Goal: Task Accomplishment & Management: Use online tool/utility

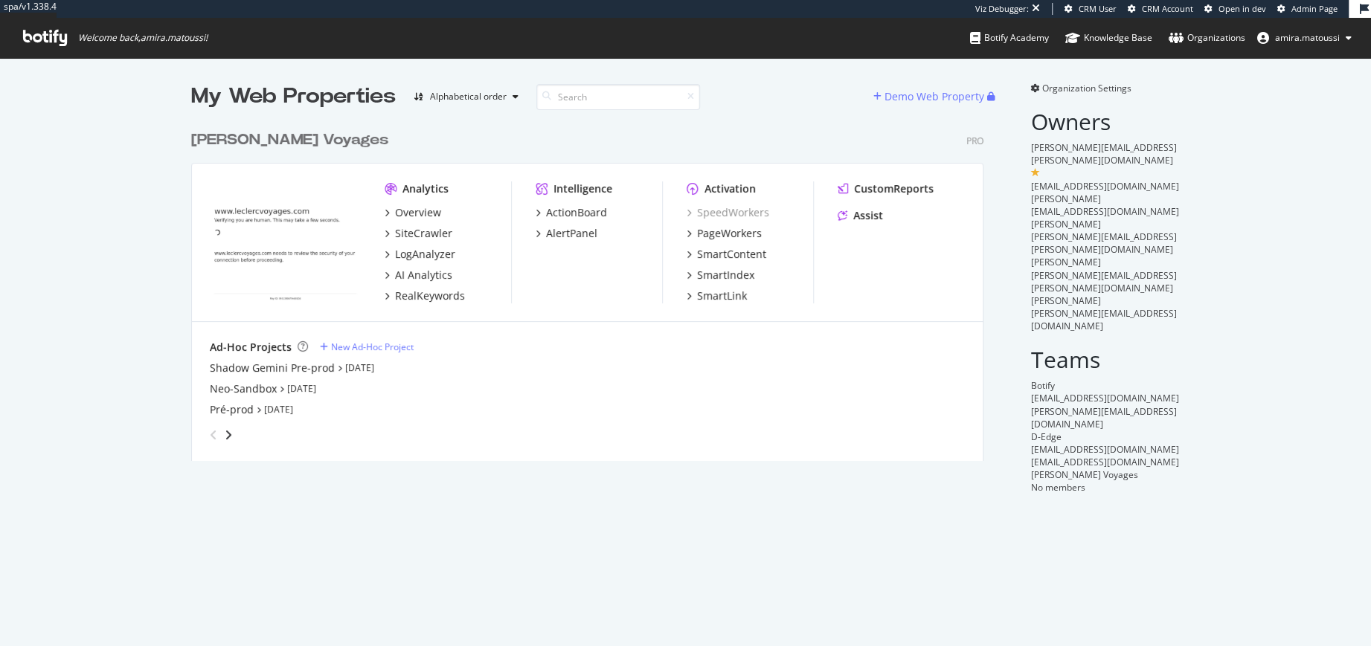
scroll to position [646, 1370]
click at [281, 370] on div "Shadow Gemini Pre-prod" at bounding box center [272, 368] width 125 height 15
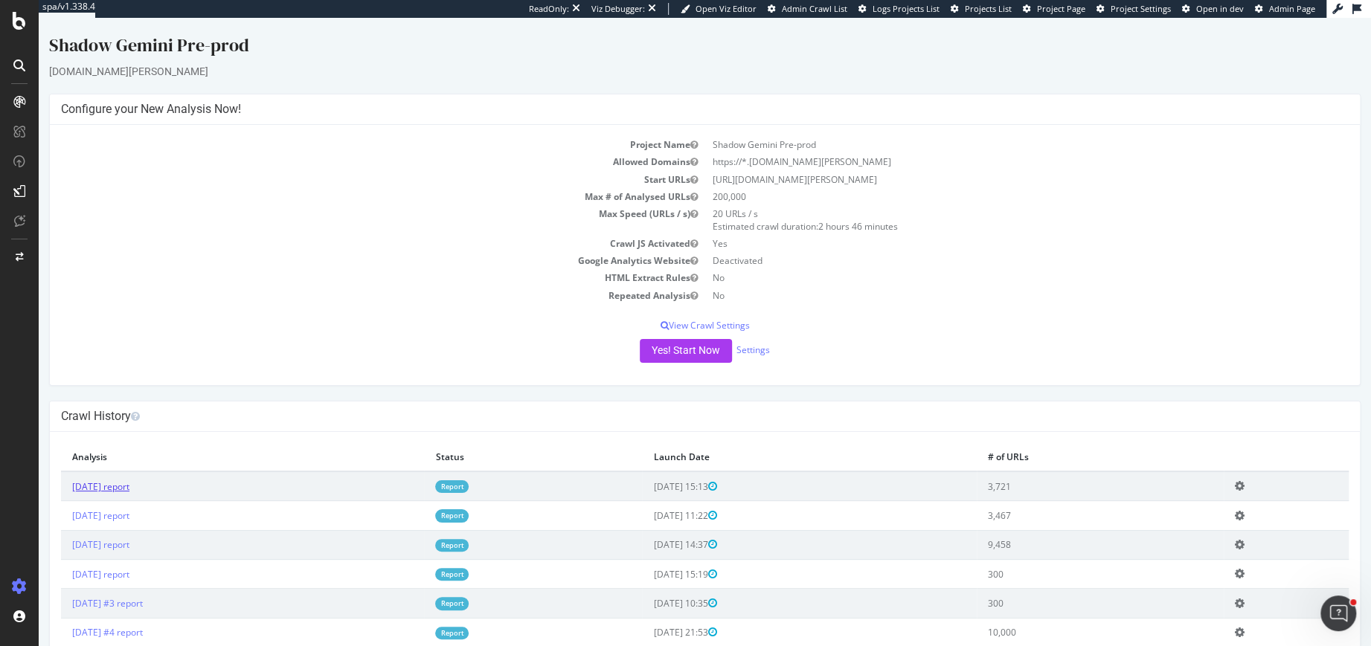
click at [127, 483] on link "[DATE] report" at bounding box center [100, 486] width 57 height 13
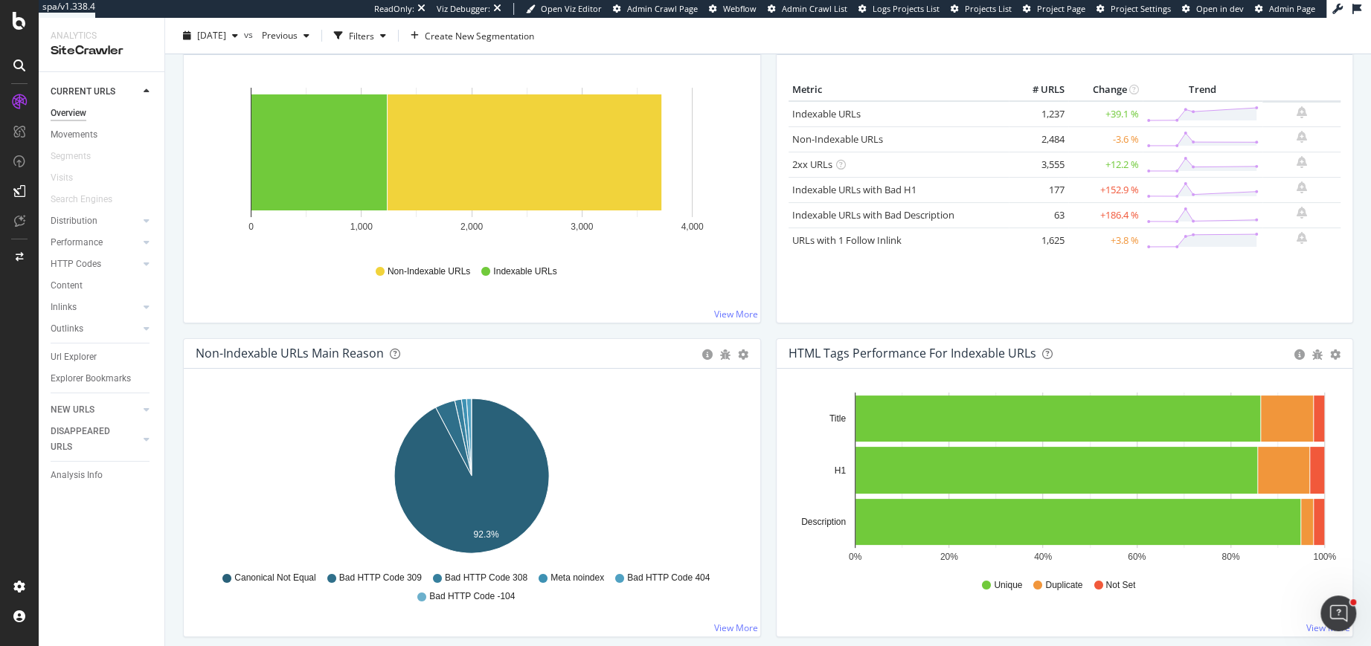
scroll to position [218, 0]
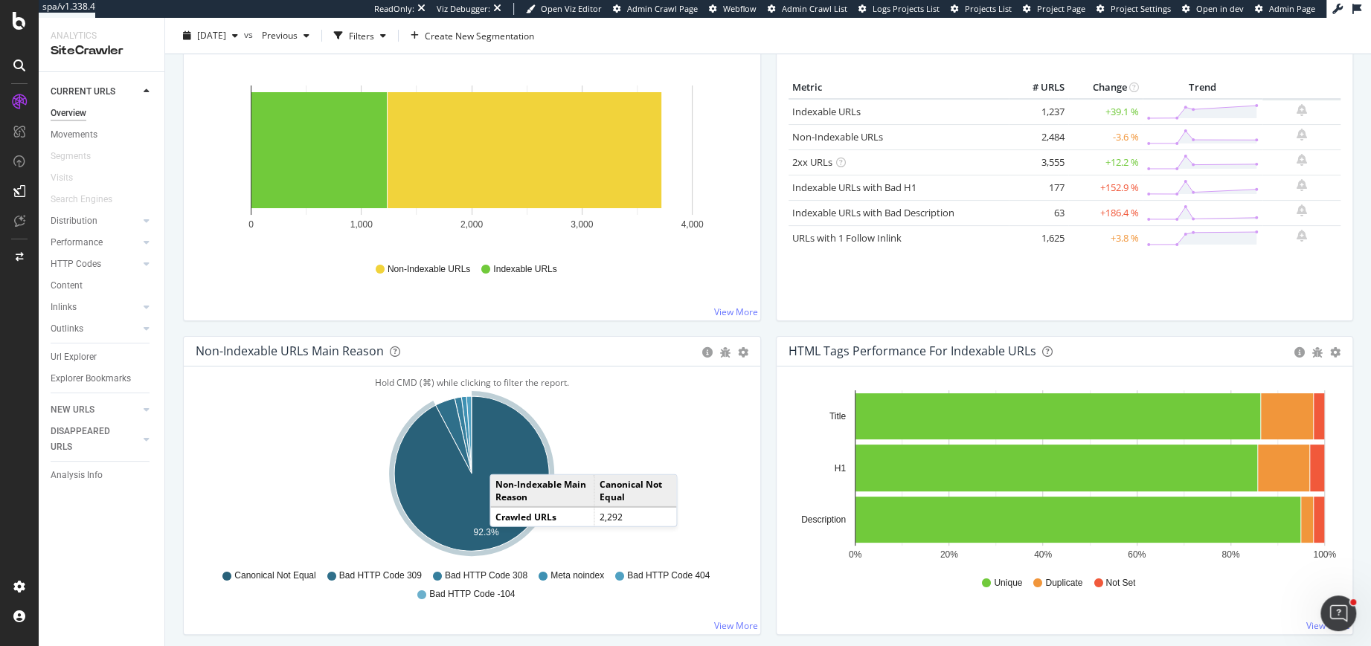
click at [504, 457] on icon "A chart." at bounding box center [471, 473] width 155 height 155
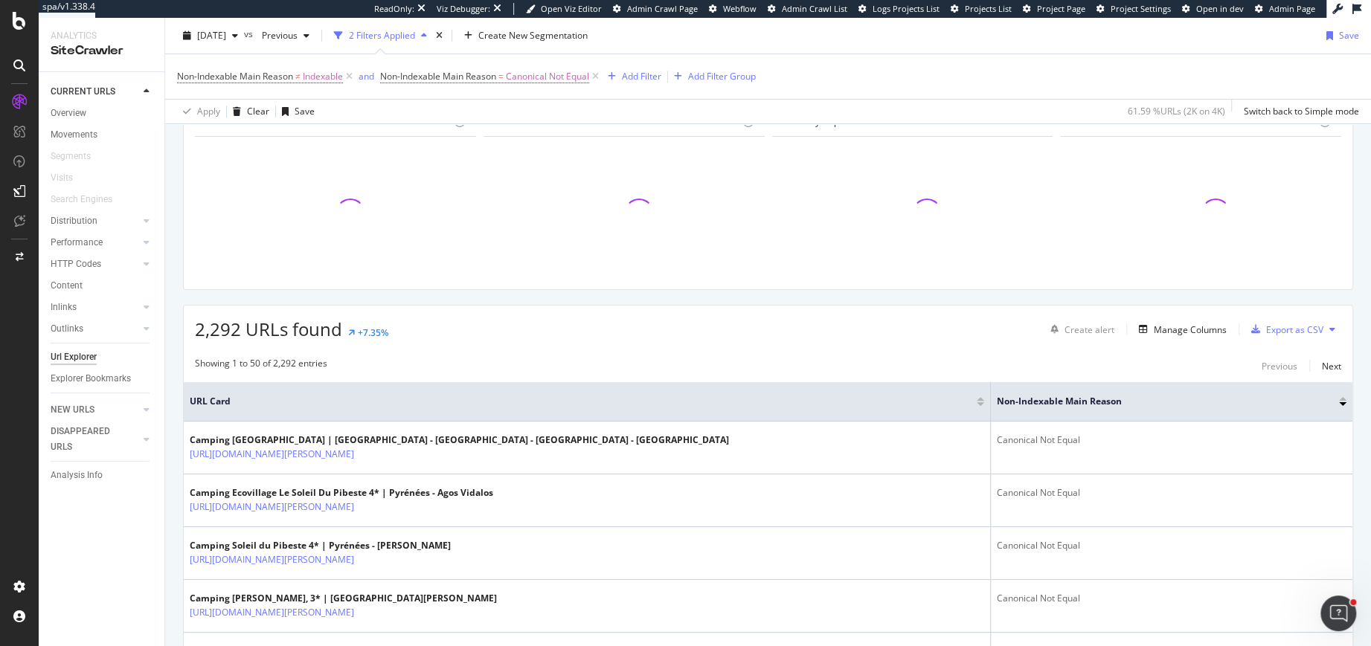
scroll to position [215, 0]
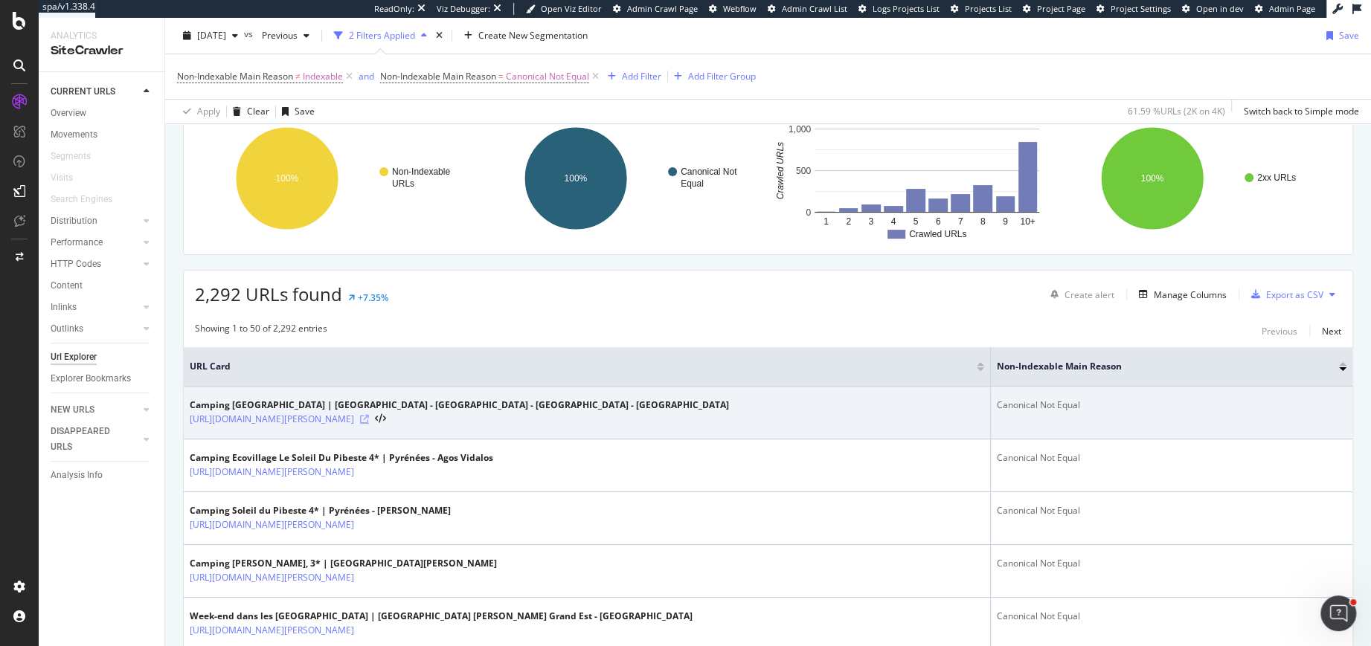
click at [369, 416] on icon at bounding box center [364, 419] width 9 height 9
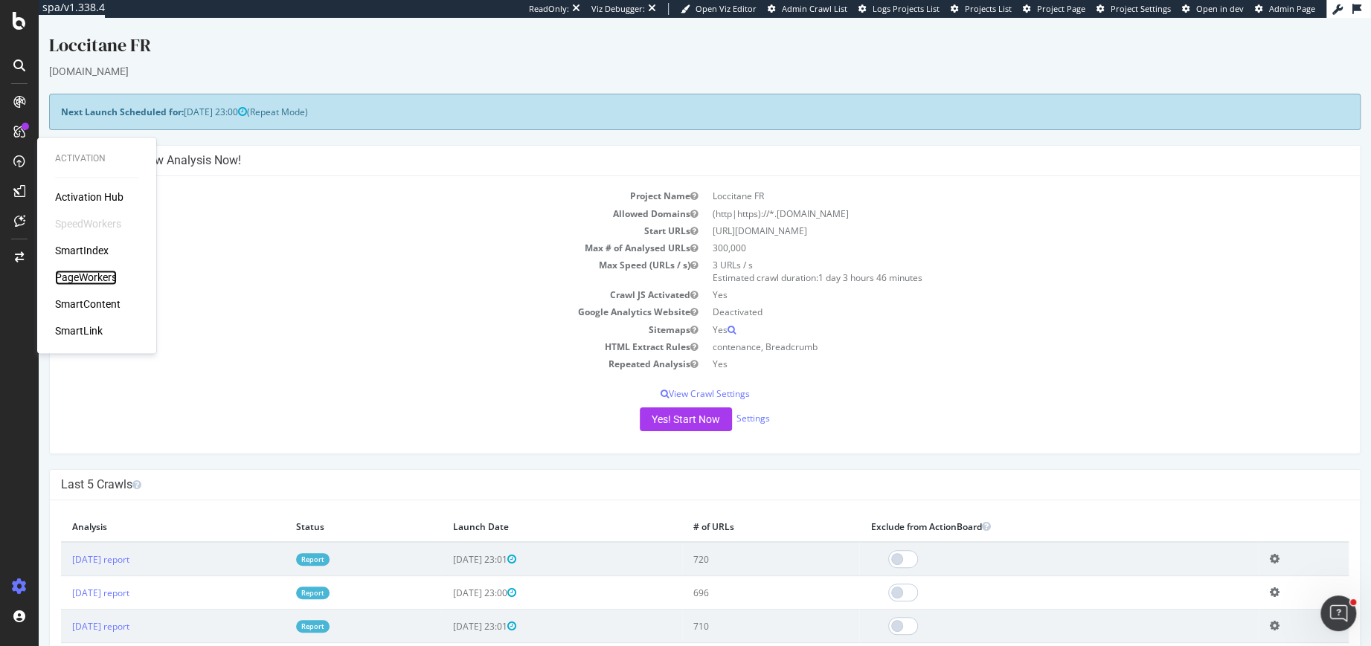
click at [65, 276] on div "PageWorkers" at bounding box center [86, 277] width 62 height 15
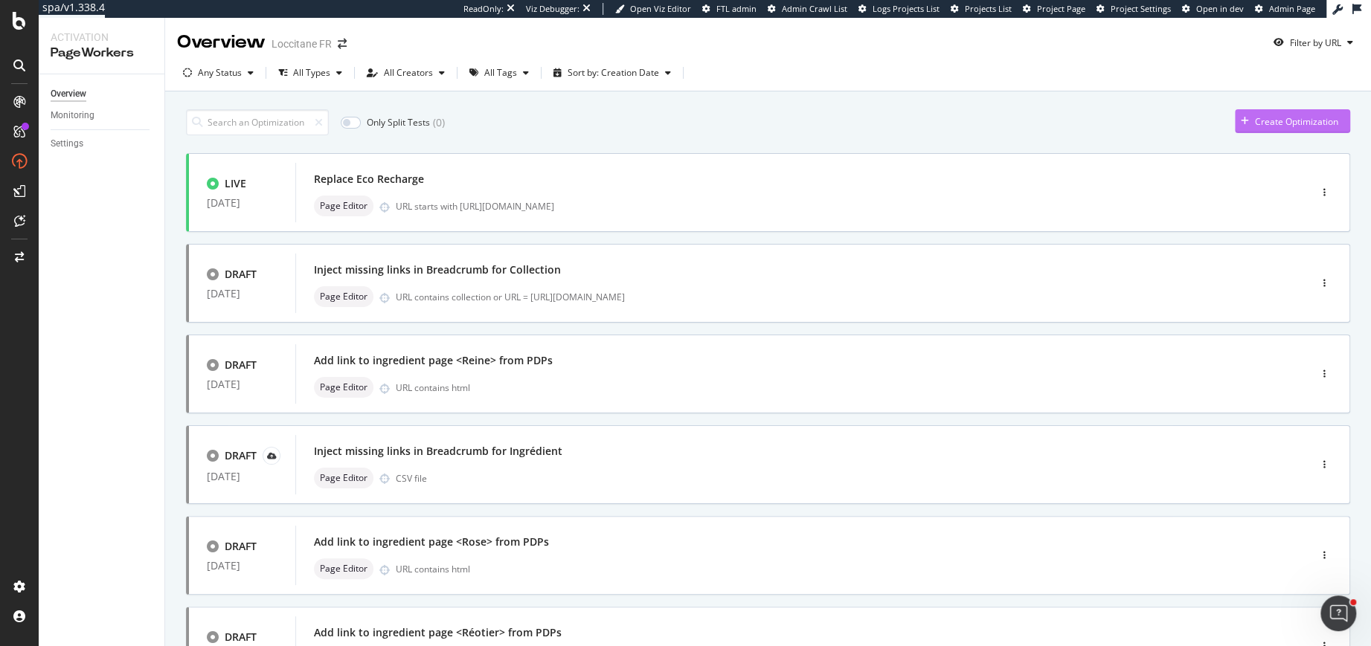
click at [1314, 118] on div "Create Optimization" at bounding box center [1296, 121] width 83 height 13
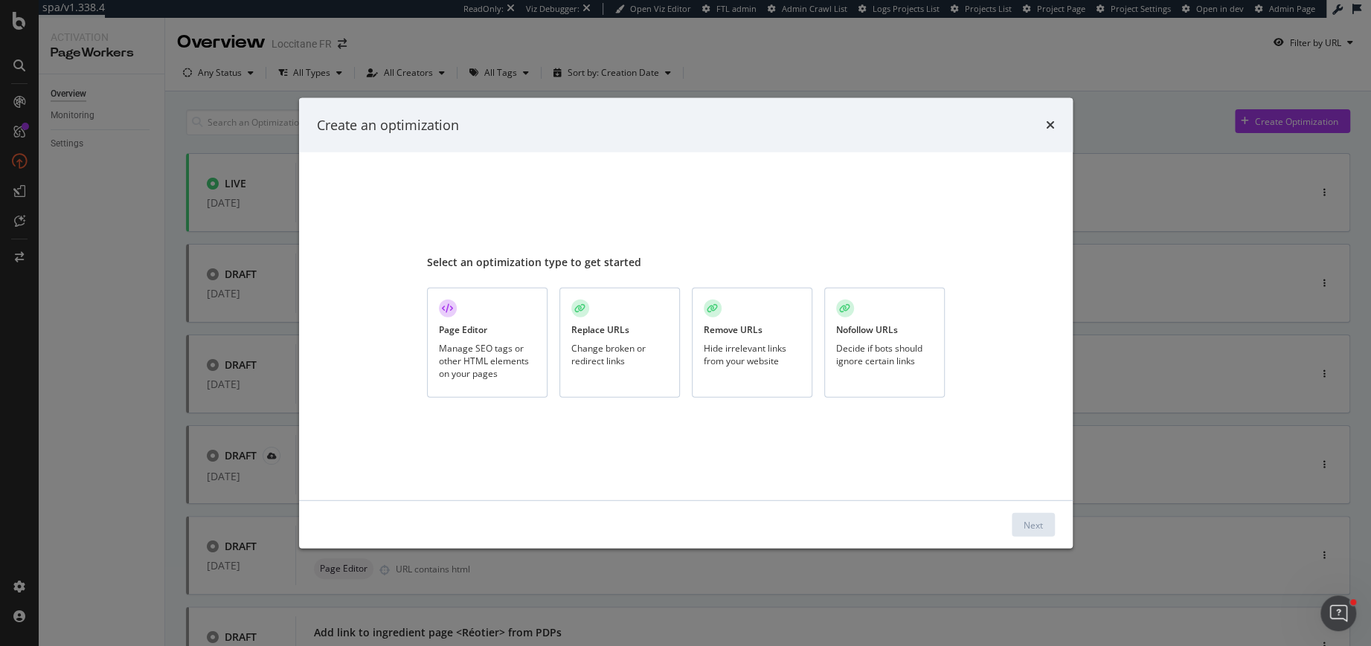
click at [492, 336] on div "Page Editor Manage SEO tags or other HTML elements on your pages" at bounding box center [487, 343] width 120 height 111
click at [1031, 520] on div "Next" at bounding box center [1032, 524] width 19 height 13
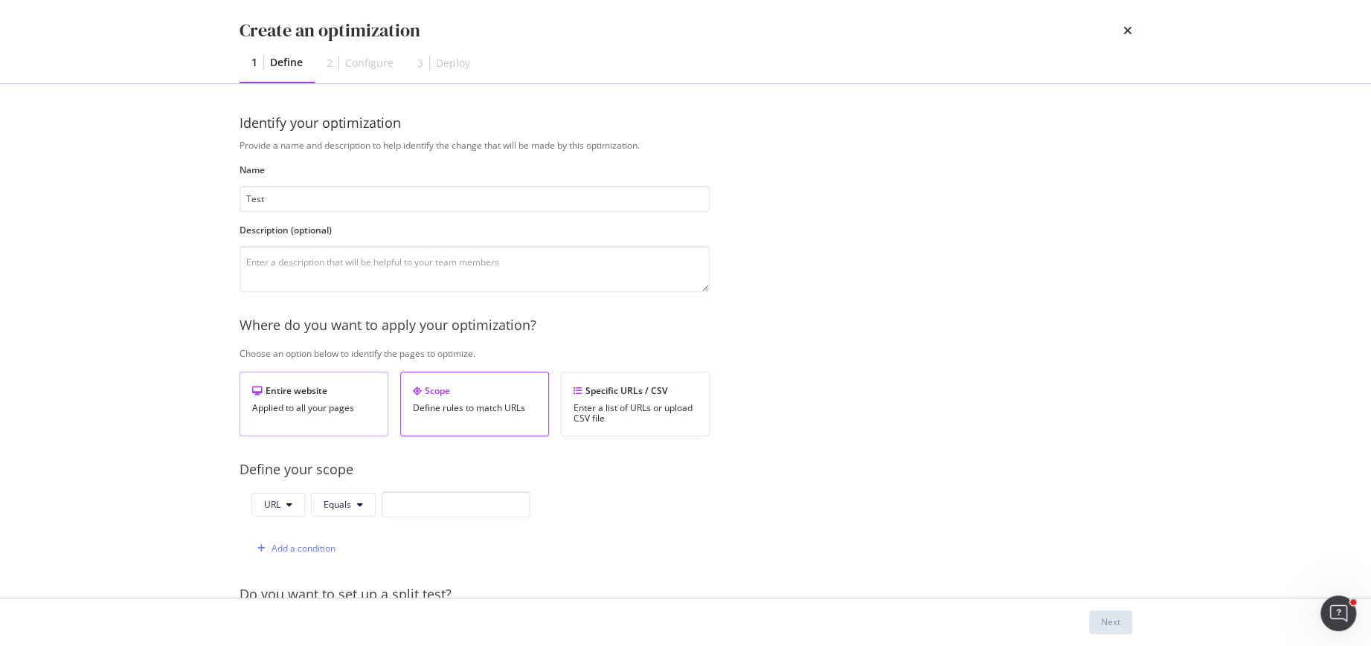
type input "Test"
click at [344, 388] on div "Entire website" at bounding box center [313, 390] width 123 height 13
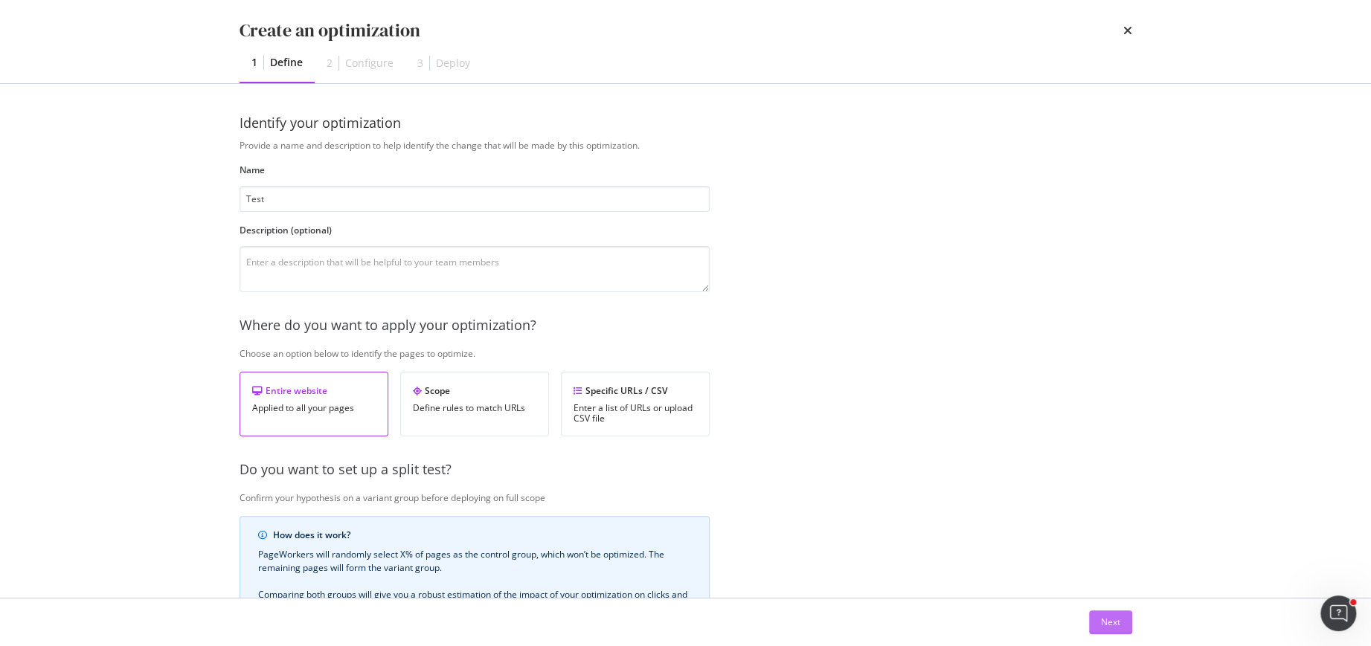
click at [1106, 616] on div "Next" at bounding box center [1110, 622] width 19 height 22
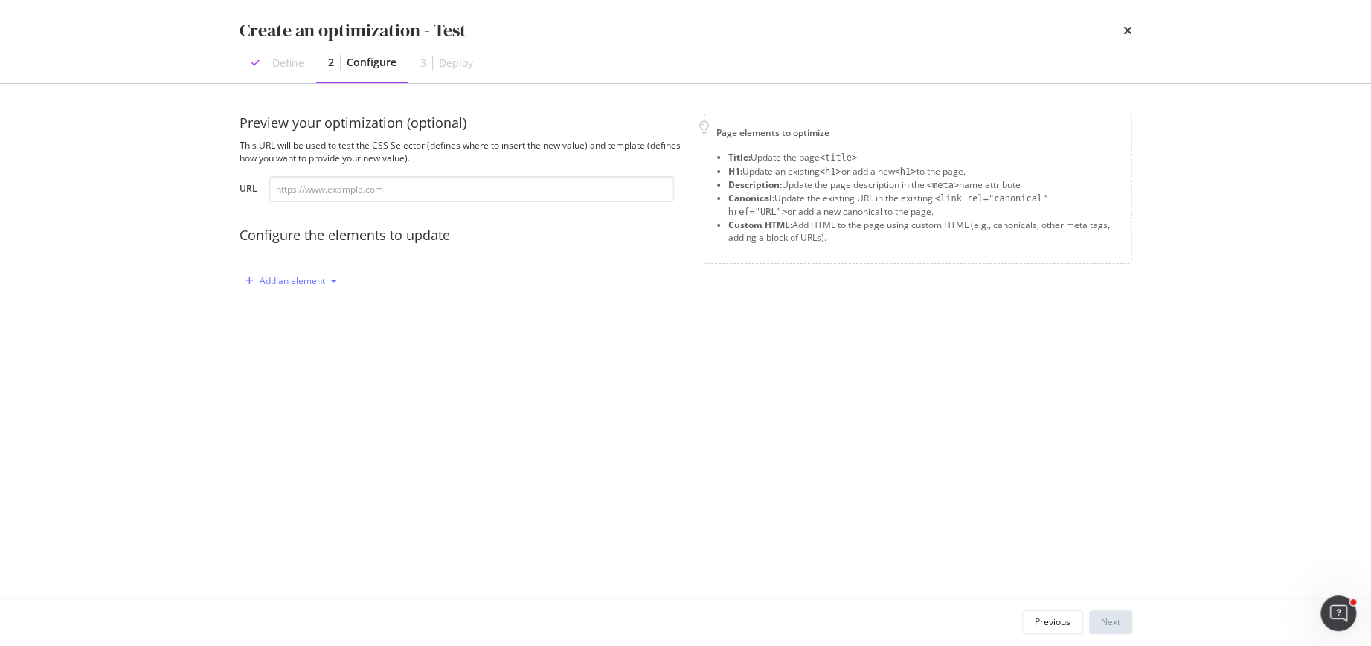
click at [294, 280] on div "Add an element" at bounding box center [292, 281] width 65 height 9
click at [320, 409] on div "Custom HTML" at bounding box center [307, 408] width 59 height 13
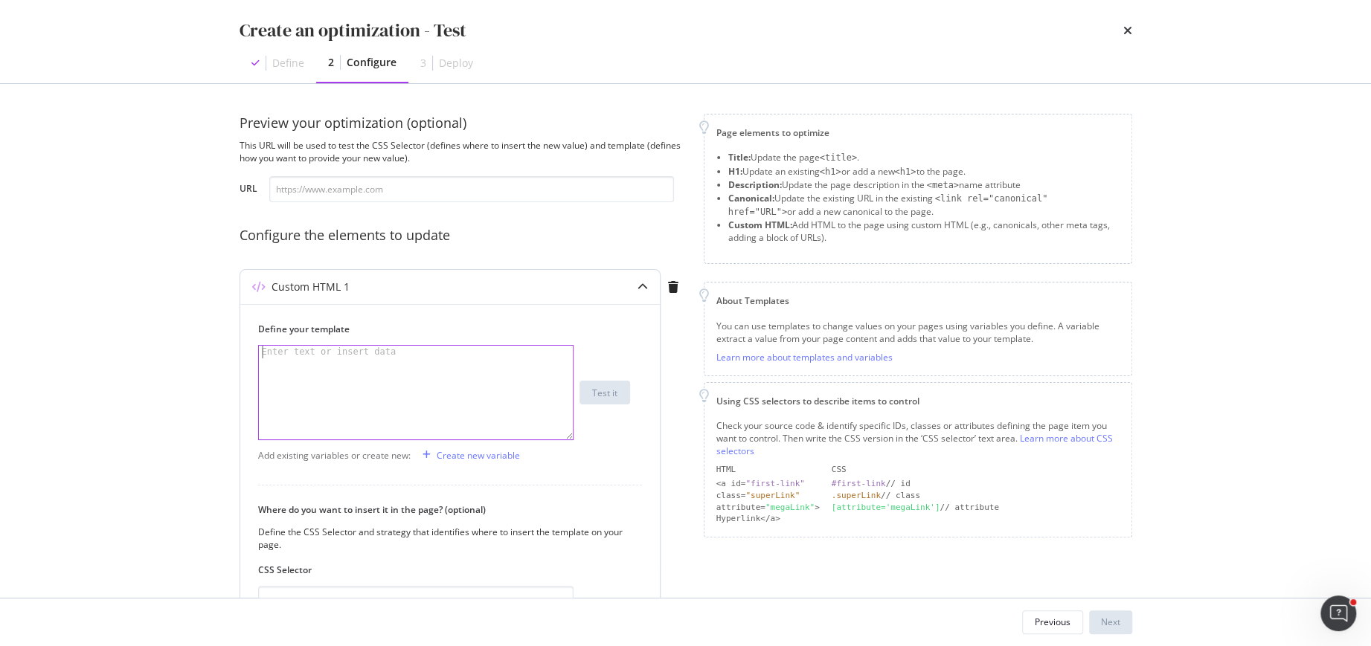
click at [315, 354] on div "Enter text or insert data" at bounding box center [329, 352] width 141 height 13
paste textarea "Cursor at row 1"
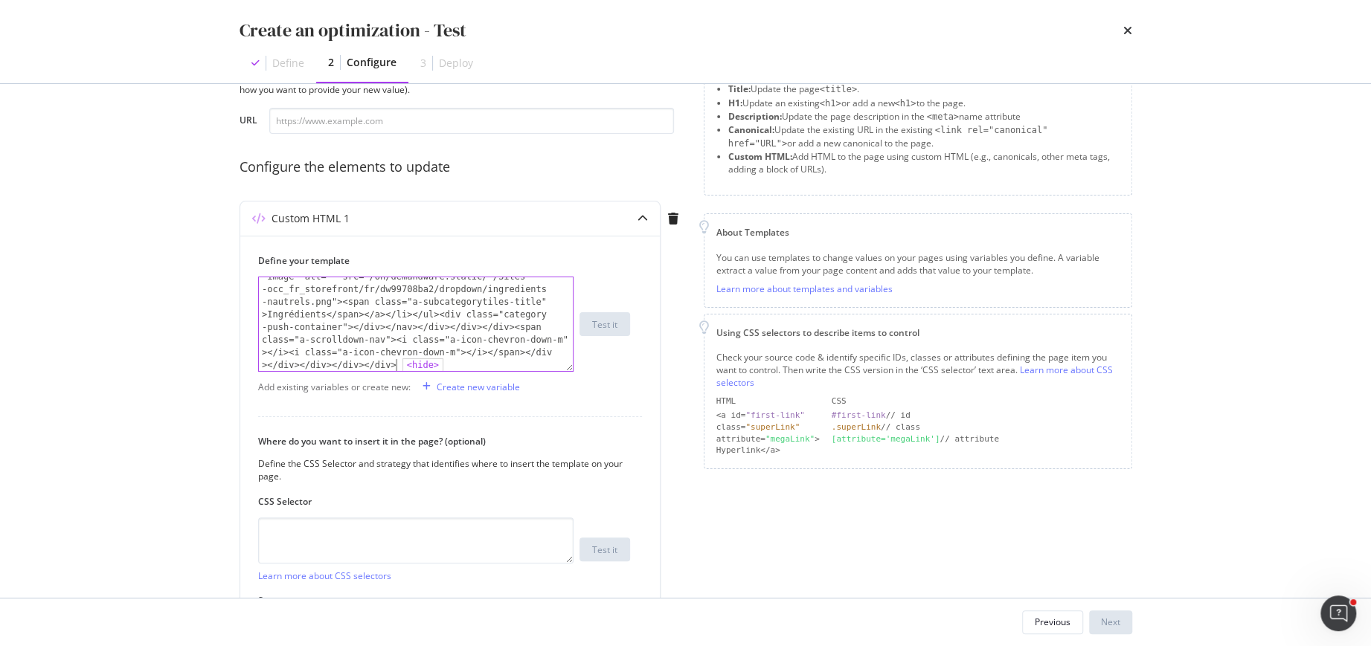
scroll to position [73, 0]
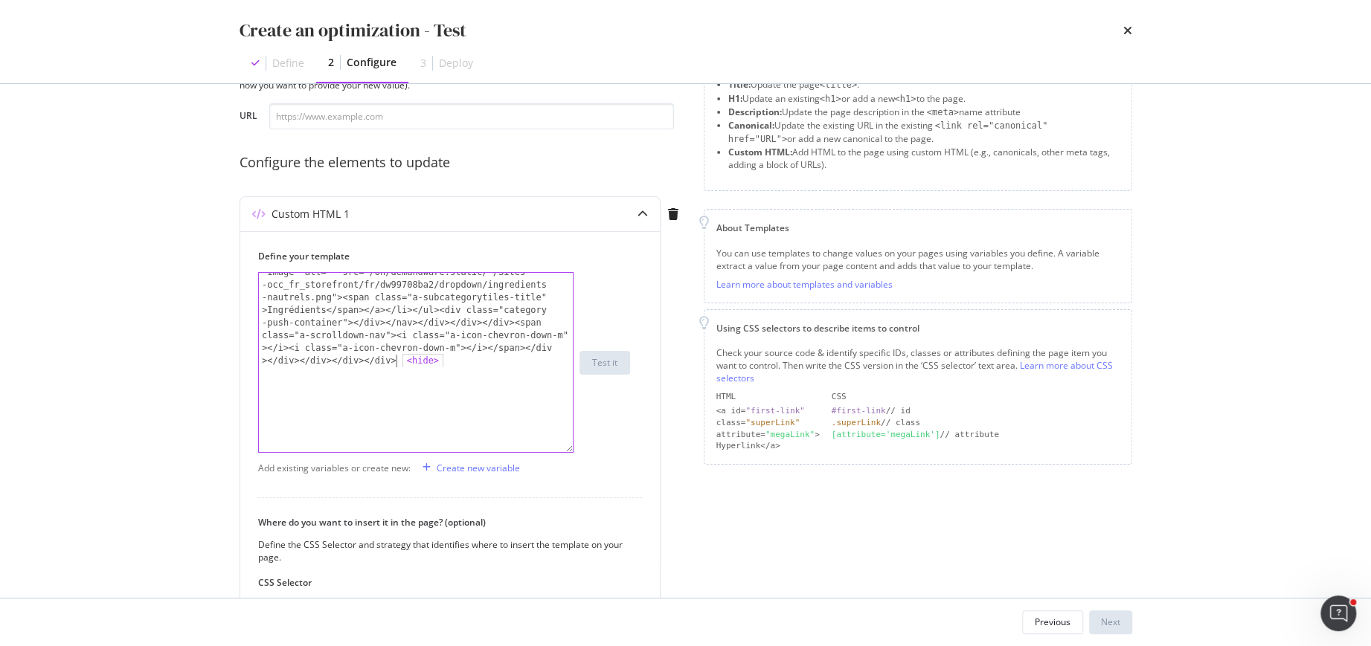
drag, startPoint x: 570, startPoint y: 361, endPoint x: 611, endPoint y: 474, distance: 120.2
click at [611, 453] on div "</ ul > </ div > </ nav > </ div > </ div > </ div > < div data-categoryid = "C…" at bounding box center [444, 362] width 372 height 181
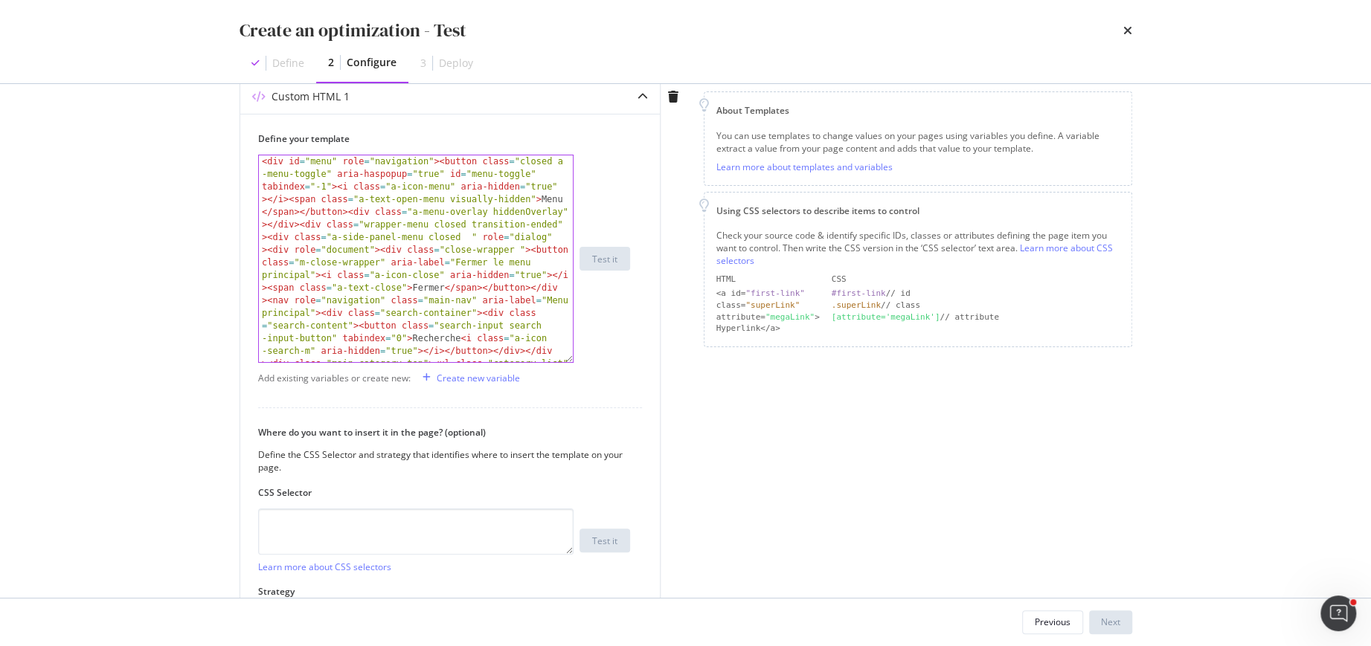
scroll to position [236, 0]
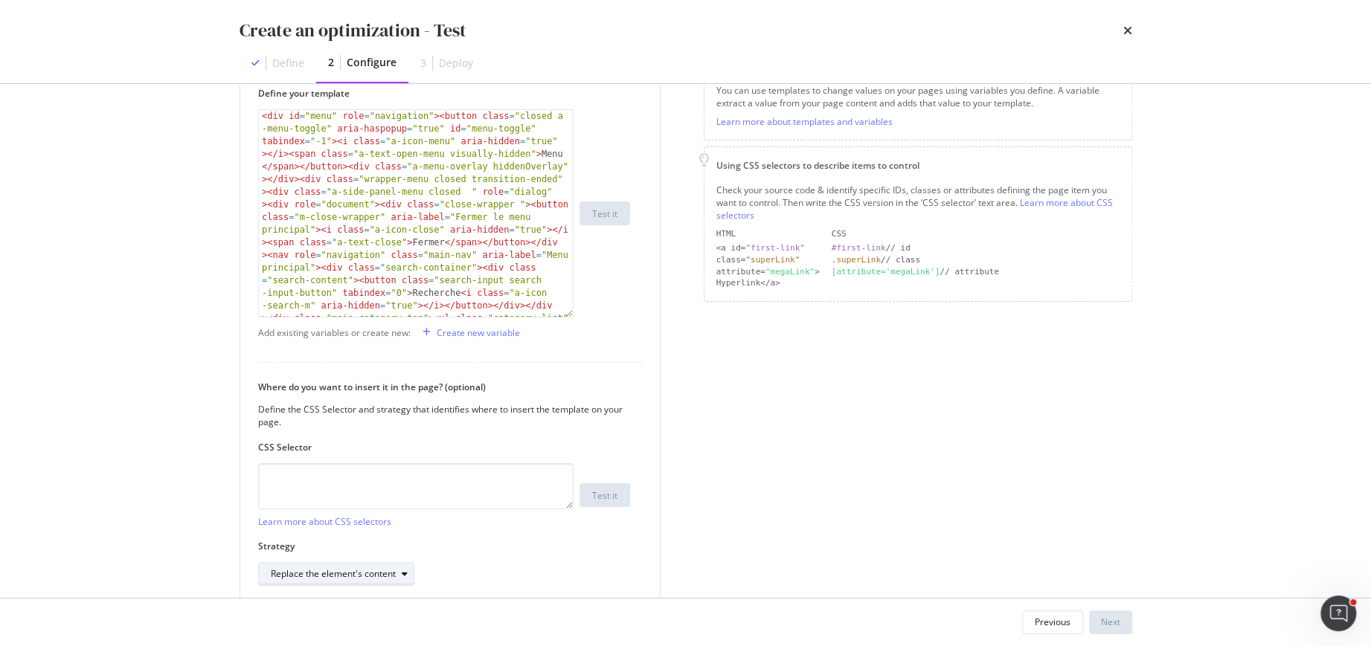
click at [387, 570] on div "Replace the element's content" at bounding box center [333, 574] width 125 height 9
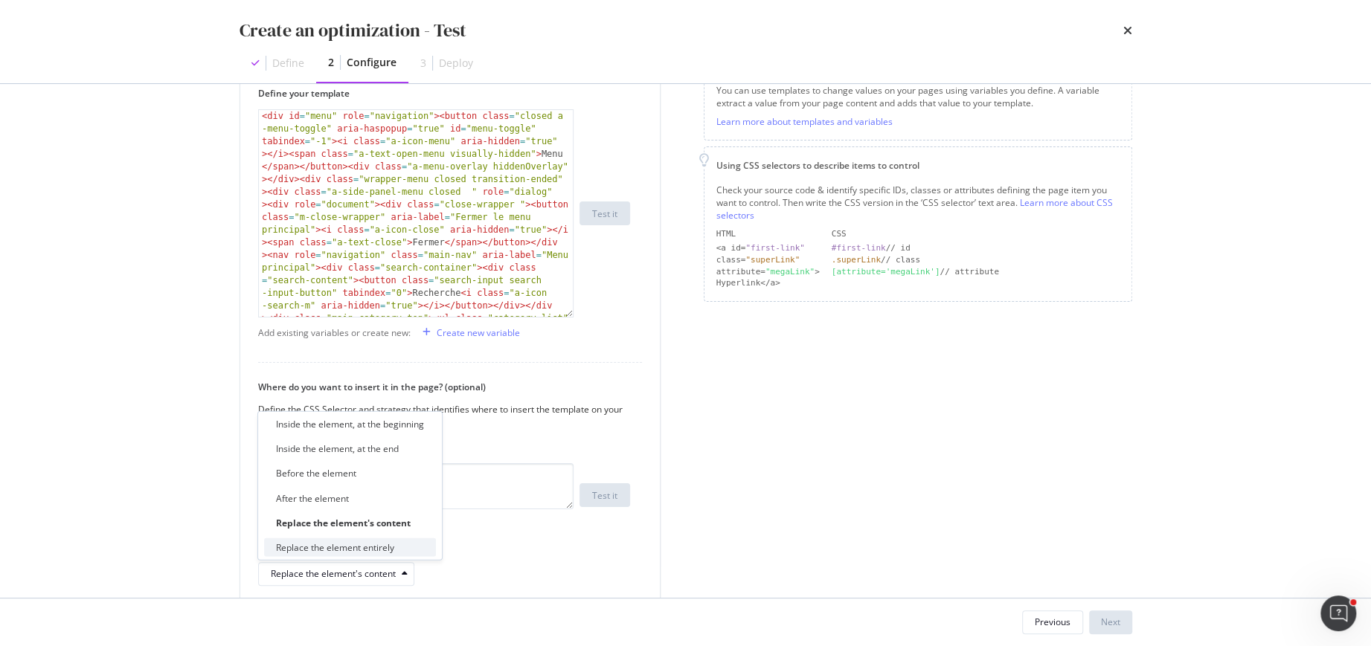
click at [388, 547] on div "Replace the element entirely" at bounding box center [335, 547] width 118 height 13
